Goal: Find specific page/section: Find specific page/section

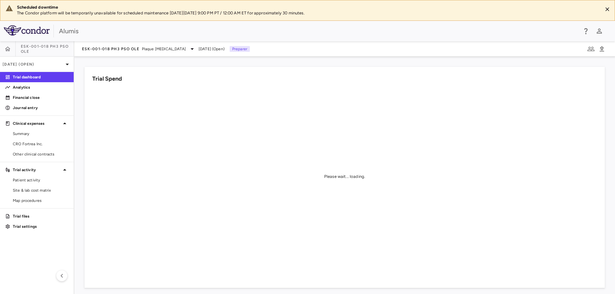
click at [14, 26] on img at bounding box center [27, 30] width 46 height 10
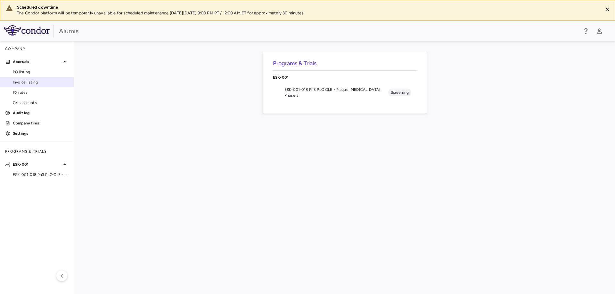
click at [27, 86] on link "Invoice listing" at bounding box center [37, 83] width 74 height 10
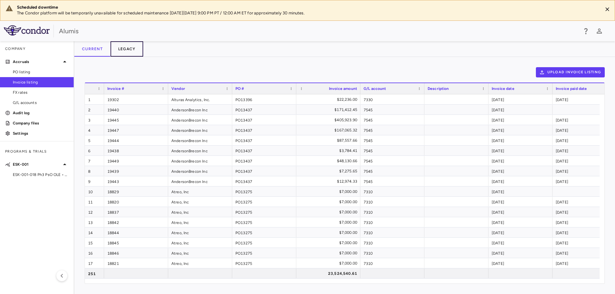
click at [130, 51] on button "Legacy" at bounding box center [127, 48] width 33 height 15
